Goal: Task Accomplishment & Management: Use online tool/utility

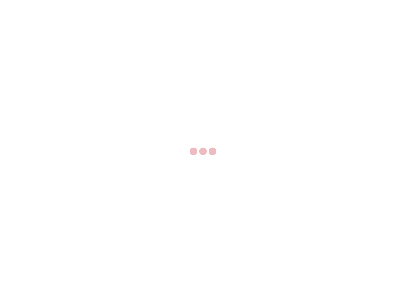
select select "US"
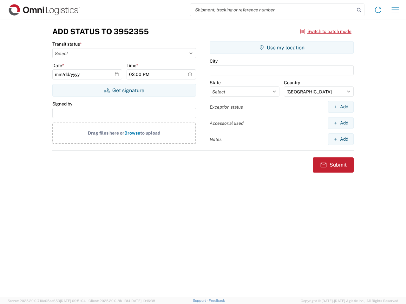
click at [272, 10] on input "search" at bounding box center [272, 10] width 164 height 12
click at [359, 10] on icon at bounding box center [358, 10] width 9 height 9
click at [378, 10] on icon at bounding box center [378, 10] width 10 height 10
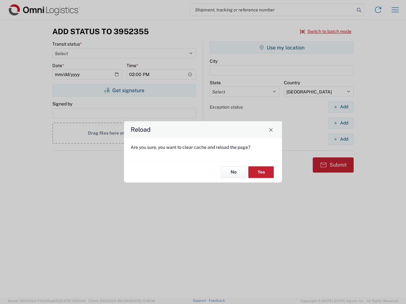
click at [395, 10] on div "Reload Are you sure, you want to clear cache and reload the page? No Yes" at bounding box center [203, 152] width 406 height 304
click at [325, 31] on div "Reload Are you sure, you want to clear cache and reload the page? No Yes" at bounding box center [203, 152] width 406 height 304
click at [124, 90] on div "Reload Are you sure, you want to clear cache and reload the page? No Yes" at bounding box center [203, 152] width 406 height 304
click at [281, 48] on div "Reload Are you sure, you want to clear cache and reload the page? No Yes" at bounding box center [203, 152] width 406 height 304
click at [340, 107] on div "Reload Are you sure, you want to clear cache and reload the page? No Yes" at bounding box center [203, 152] width 406 height 304
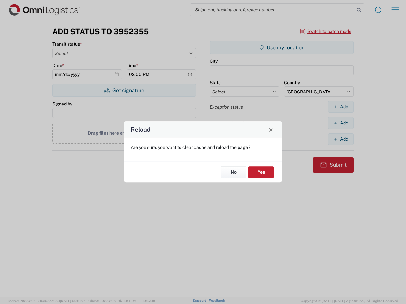
click at [340, 123] on div "Reload Are you sure, you want to clear cache and reload the page? No Yes" at bounding box center [203, 152] width 406 height 304
click at [340, 139] on div "Reload Are you sure, you want to clear cache and reload the page? No Yes" at bounding box center [203, 152] width 406 height 304
